Goal: Task Accomplishment & Management: Use online tool/utility

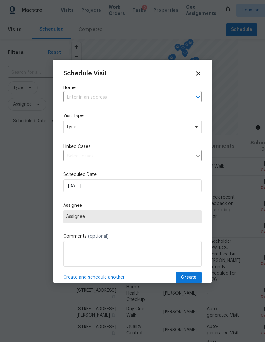
click at [166, 95] on input "text" at bounding box center [123, 98] width 121 height 10
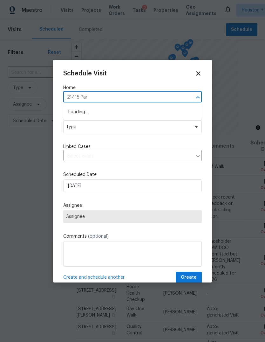
type input "21415 Park"
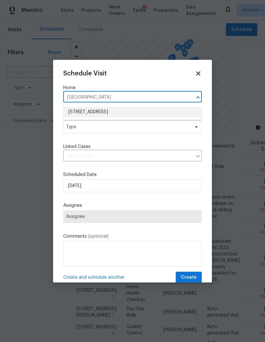
click at [174, 108] on li "[STREET_ADDRESS]" at bounding box center [132, 112] width 139 height 10
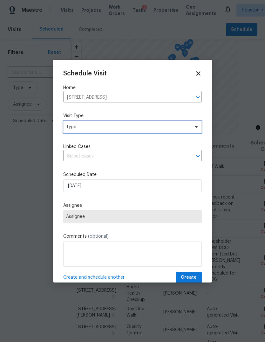
click at [180, 131] on span "Type" at bounding box center [132, 127] width 139 height 13
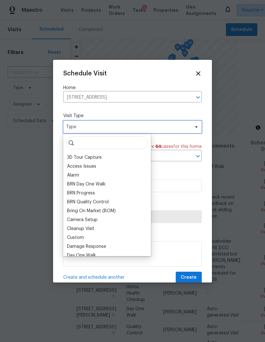
click at [184, 127] on span "Type" at bounding box center [128, 127] width 124 height 6
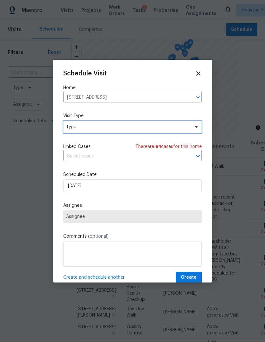
click at [187, 129] on span "Type" at bounding box center [128, 127] width 124 height 6
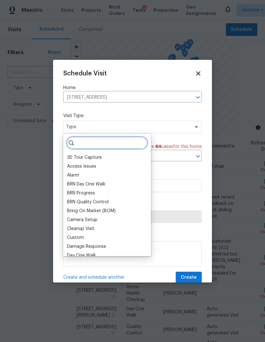
click at [117, 146] on input "search" at bounding box center [106, 142] width 81 height 13
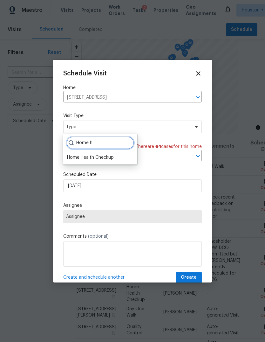
type input "Home h"
click at [108, 155] on div "Home Health Checkup" at bounding box center [90, 157] width 47 height 6
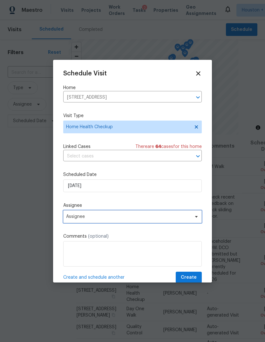
click at [156, 223] on span "Assignee" at bounding box center [132, 216] width 139 height 13
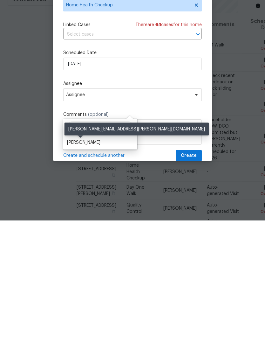
type input "Steve"
click at [88, 261] on div "[PERSON_NAME]" at bounding box center [83, 264] width 33 height 6
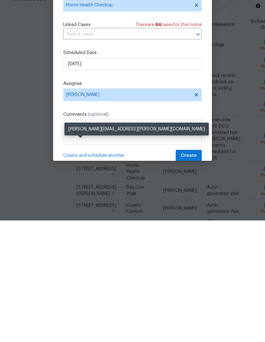
scroll to position [24, 0]
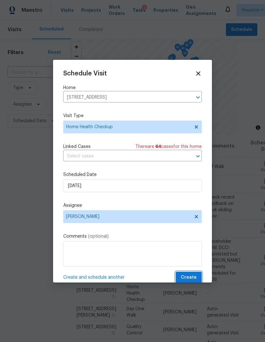
click at [197, 276] on button "Create" at bounding box center [189, 278] width 26 height 12
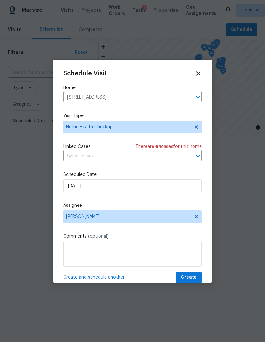
scroll to position [0, 0]
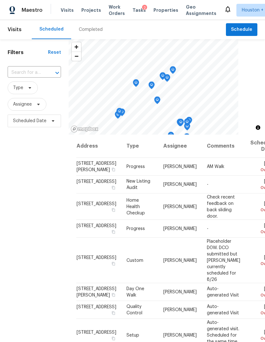
click at [85, 10] on span "Projects" at bounding box center [91, 10] width 20 height 6
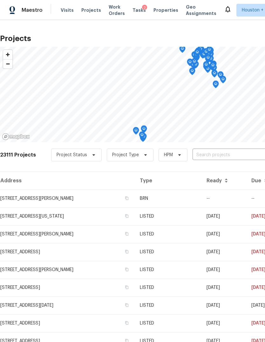
click at [250, 152] on input "text" at bounding box center [229, 155] width 73 height 10
type input "214"
click at [135, 328] on td "3642 Chapel Square Dr, Spring, TX 77388" at bounding box center [67, 323] width 135 height 18
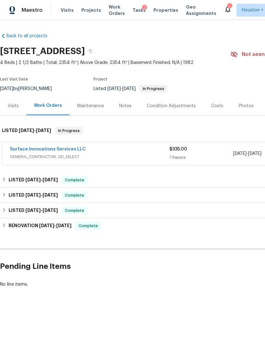
click at [85, 11] on span "Projects" at bounding box center [91, 10] width 20 height 6
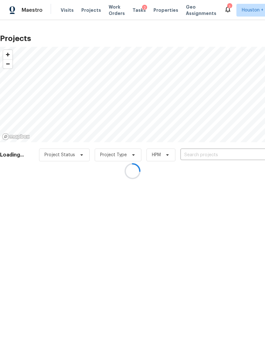
click at [237, 153] on div at bounding box center [132, 171] width 265 height 342
click at [244, 152] on div at bounding box center [132, 171] width 265 height 342
click at [246, 153] on div at bounding box center [132, 171] width 265 height 342
click at [245, 148] on div at bounding box center [132, 171] width 265 height 342
click at [243, 156] on div at bounding box center [132, 171] width 265 height 342
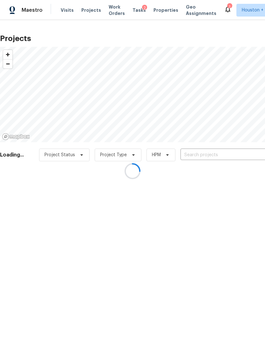
click at [244, 154] on div at bounding box center [132, 171] width 265 height 342
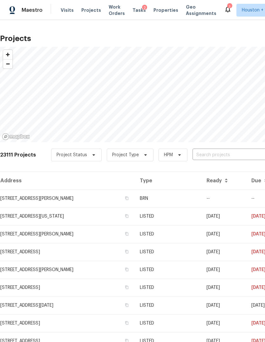
click at [244, 152] on input "text" at bounding box center [229, 155] width 73 height 10
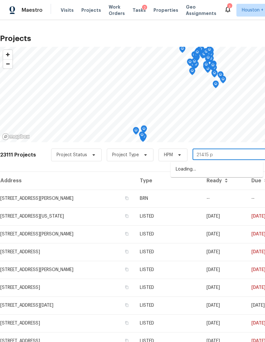
type input "21415 pa"
click at [251, 172] on li "[STREET_ADDRESS]" at bounding box center [217, 169] width 93 height 10
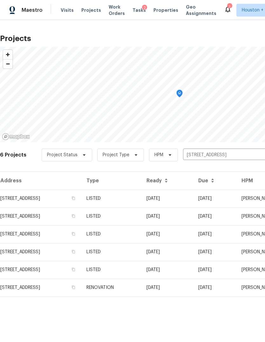
click at [19, 207] on td "[STREET_ADDRESS]" at bounding box center [40, 216] width 81 height 18
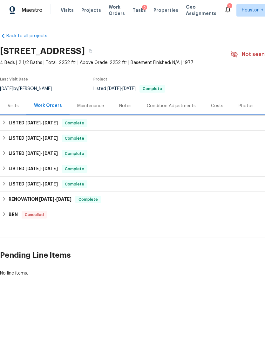
click at [225, 127] on div "LISTED [DATE] - [DATE] Complete" at bounding box center [180, 123] width 356 height 8
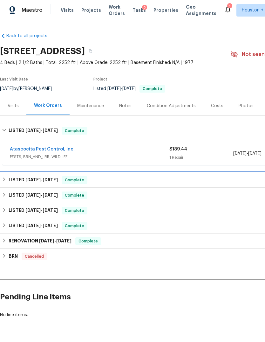
click at [228, 187] on div "LISTED 5/27/25 - 5/30/25 Complete" at bounding box center [179, 179] width 359 height 15
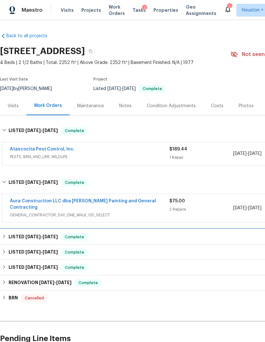
click at [224, 233] on div "LISTED 4/15/25 - 5/9/25 Complete" at bounding box center [180, 237] width 356 height 8
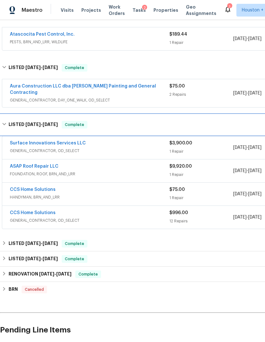
scroll to position [115, 0]
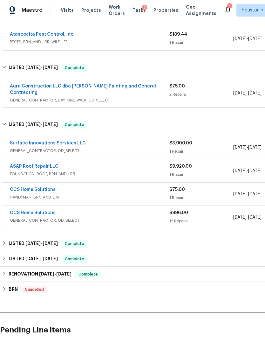
click at [233, 171] on div "1 Repair" at bounding box center [202, 174] width 64 height 6
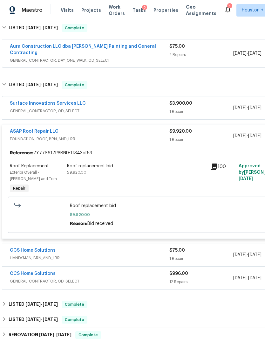
scroll to position [194, 0]
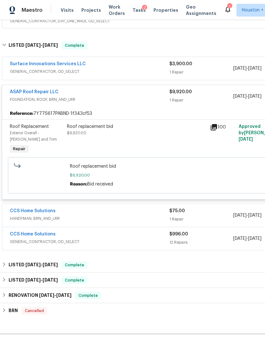
click at [225, 218] on div "$75.00 1 Repair" at bounding box center [202, 215] width 64 height 15
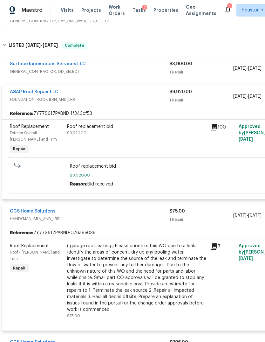
click at [221, 216] on div "1 Repair" at bounding box center [202, 219] width 64 height 6
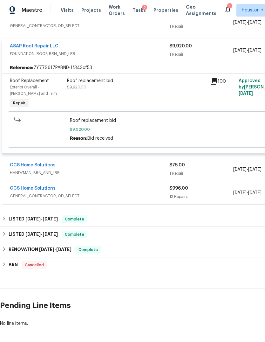
scroll to position [240, 0]
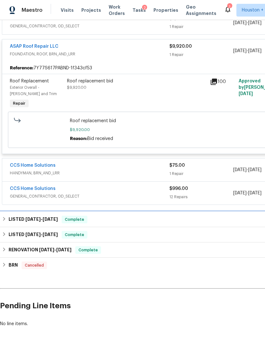
click at [220, 220] on div "LISTED 1/3/25 - 1/31/25 Complete" at bounding box center [179, 219] width 359 height 15
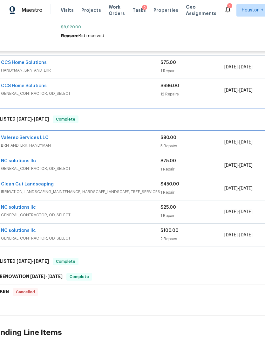
scroll to position [354, 10]
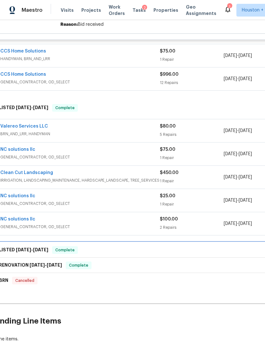
click at [214, 246] on div "LISTED 9/25/24 - 10/3/24 Complete" at bounding box center [170, 250] width 356 height 8
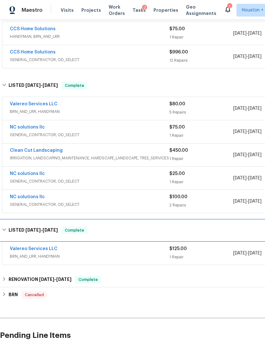
scroll to position [376, 0]
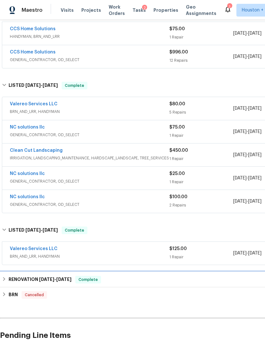
click at [216, 276] on div "RENOVATION 6/24/24 - 7/26/24 Complete" at bounding box center [180, 280] width 356 height 8
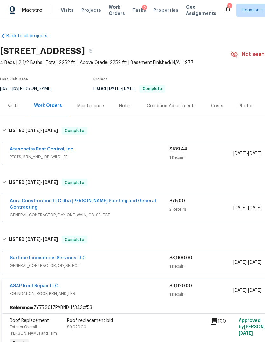
scroll to position [0, 0]
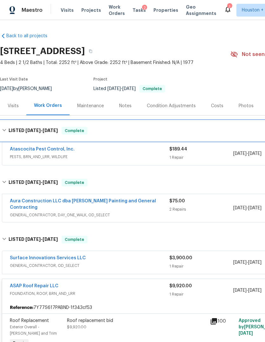
click at [10, 134] on h6 "LISTED 5/30/25 - 8/20/25" at bounding box center [33, 131] width 49 height 8
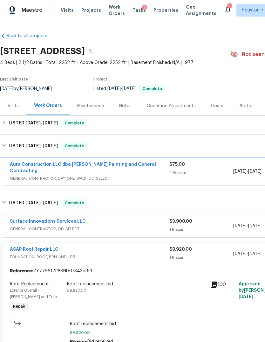
click at [7, 147] on div "LISTED 5/27/25 - 5/30/25 Complete" at bounding box center [180, 146] width 356 height 8
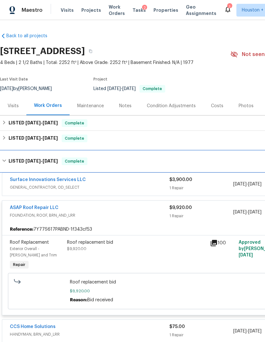
click at [9, 159] on h6 "LISTED 4/15/25 - 5/9/25" at bounding box center [33, 161] width 49 height 8
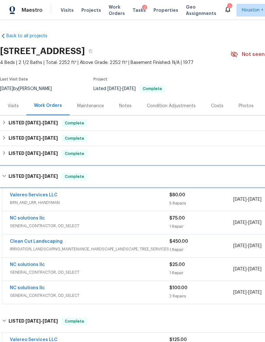
click at [8, 176] on div "LISTED 1/3/25 - 1/31/25 Complete" at bounding box center [180, 177] width 356 height 8
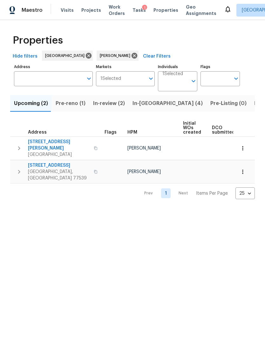
click at [68, 95] on button "Pre-reno (1)" at bounding box center [71, 103] width 38 height 17
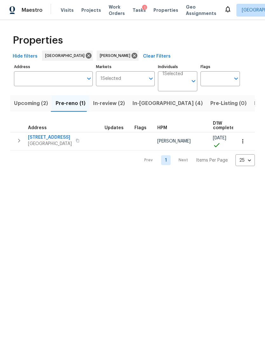
click at [41, 138] on span "3201 Brookhollow Dr" at bounding box center [50, 137] width 44 height 6
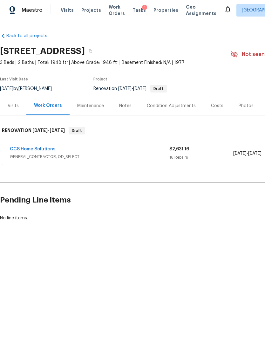
click at [17, 114] on div "Visits" at bounding box center [13, 105] width 26 height 19
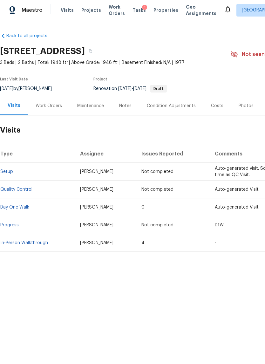
click at [12, 205] on link "Day One Walk" at bounding box center [14, 207] width 29 height 4
